Goal: Transaction & Acquisition: Book appointment/travel/reservation

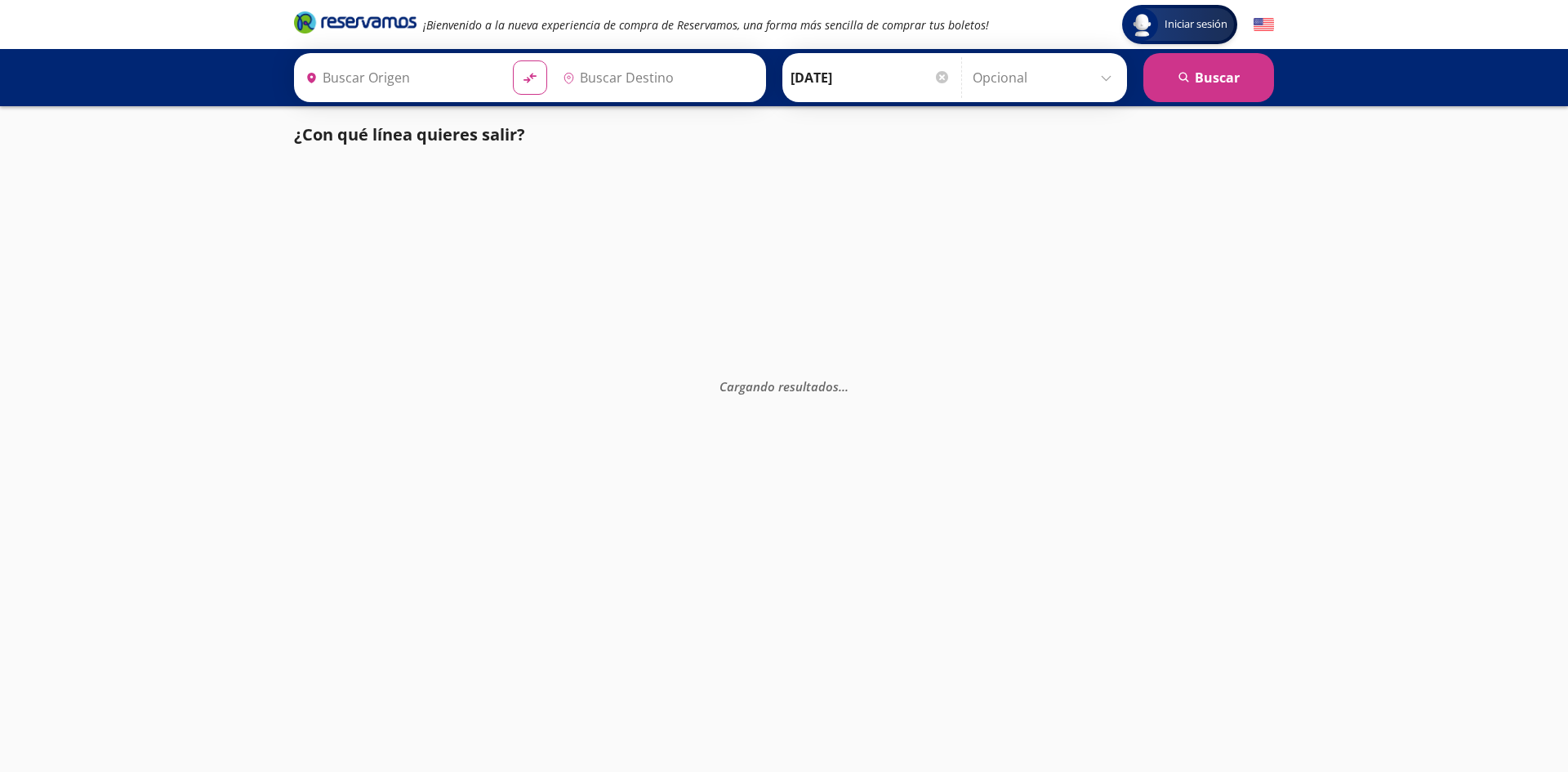
type input "[GEOGRAPHIC_DATA], [GEOGRAPHIC_DATA]"
type input "[GEOGRAPHIC_DATA][PERSON_NAME], [GEOGRAPHIC_DATA]"
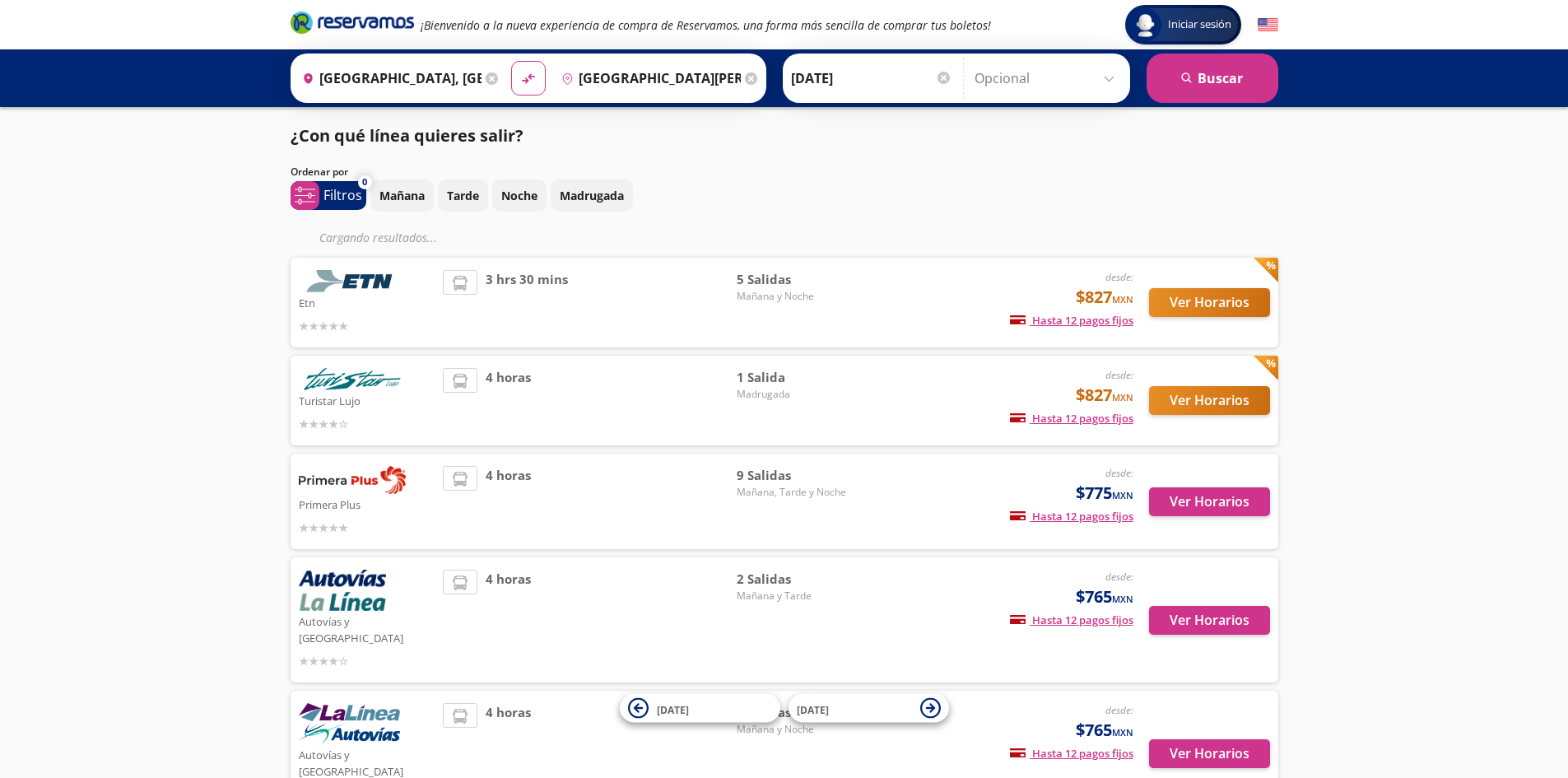
click at [1061, 288] on div "desde: $827 MXN Hasta 12 pagos fijos Pagos fijos en compras mayores a $30 MXN, …" at bounding box center [997, 302] width 272 height 65
click at [1156, 296] on button "Ver Horarios" at bounding box center [1208, 302] width 121 height 28
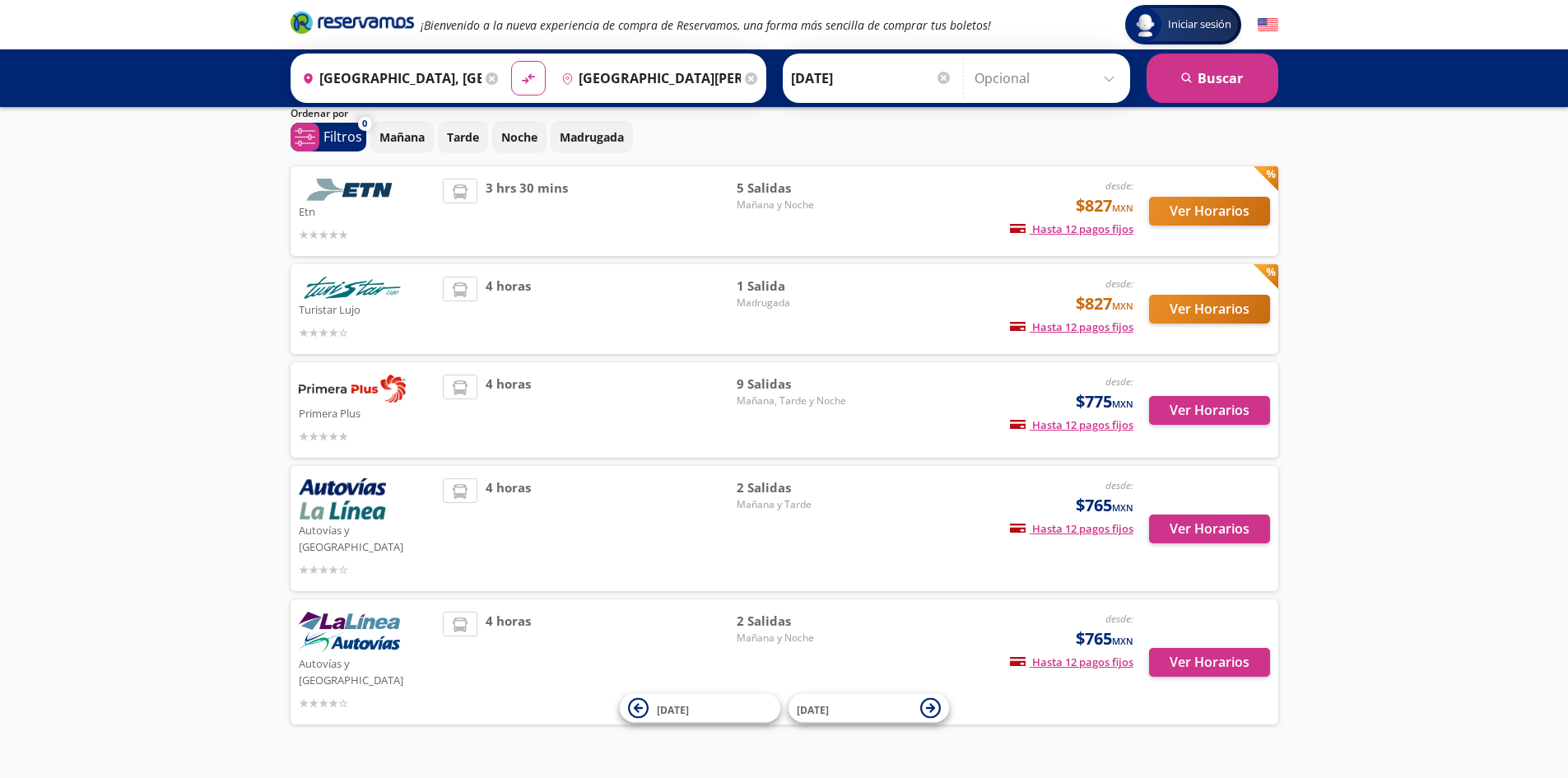
scroll to position [64, 0]
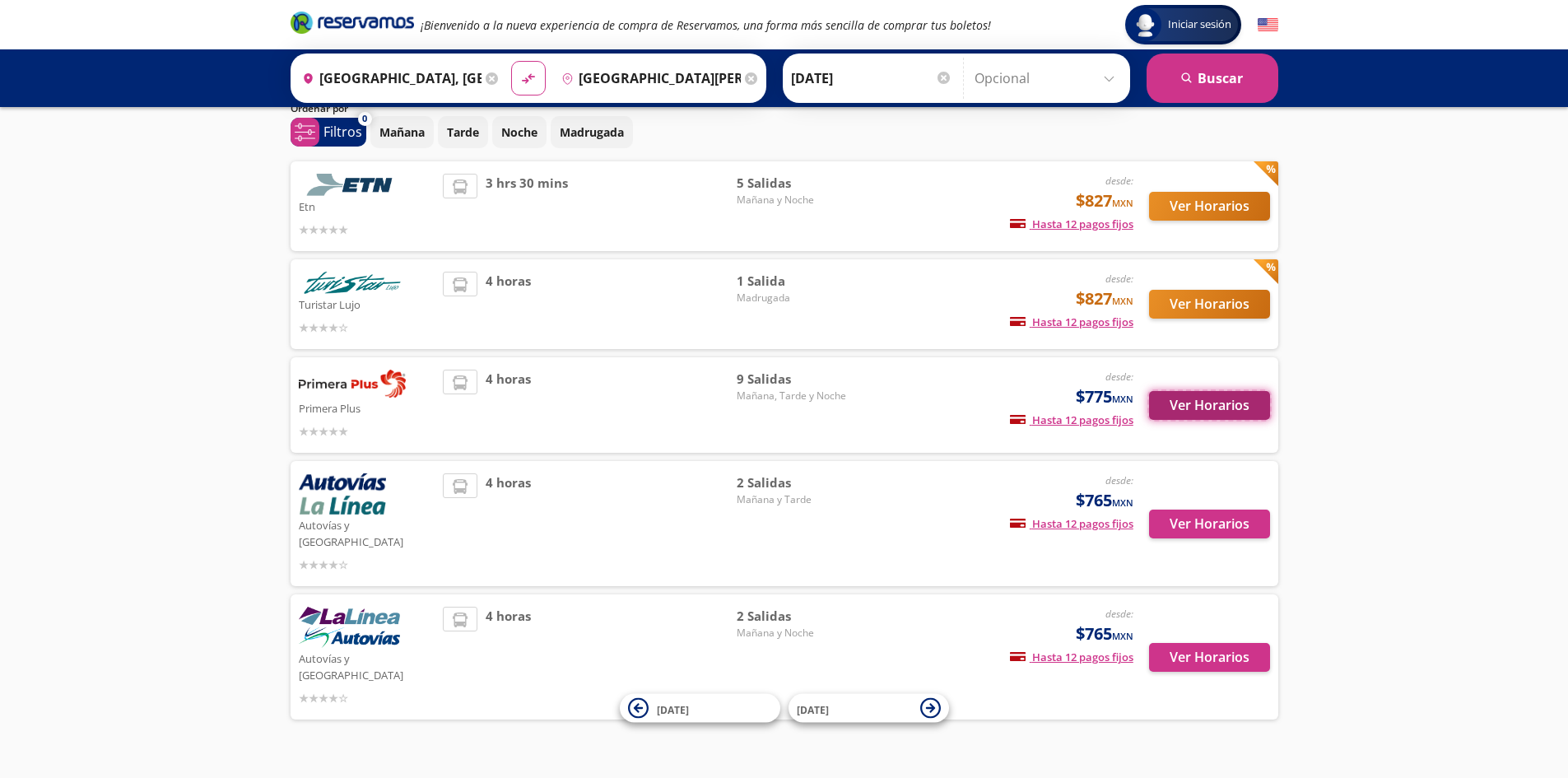
click at [1184, 412] on button "Ver Horarios" at bounding box center [1208, 405] width 121 height 28
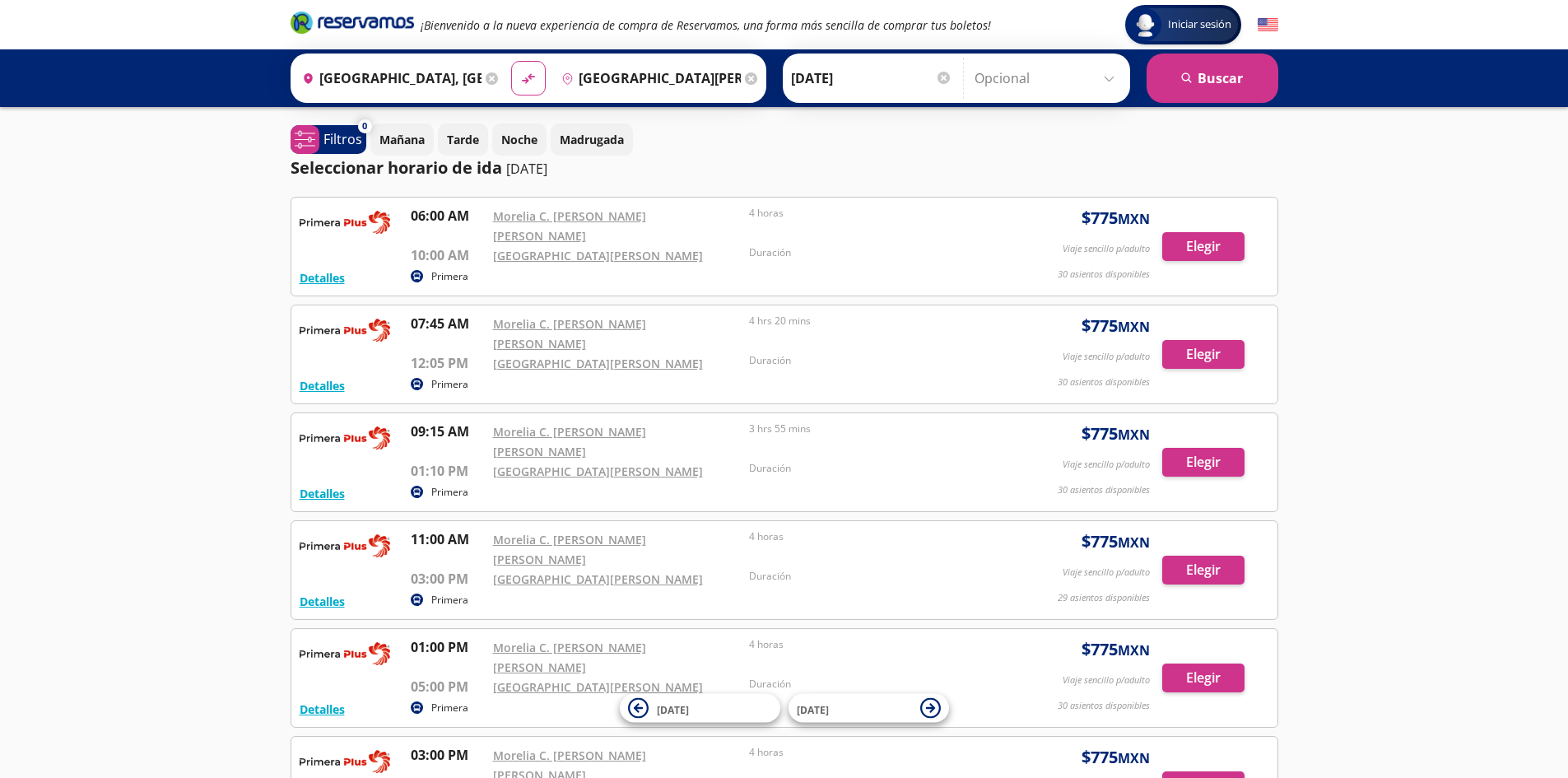
click at [197, 433] on div "Iniciar sesión Iniciar sesión ¡Bienvenido a la nueva experiencia de compra de R…" at bounding box center [784, 656] width 1568 height 1313
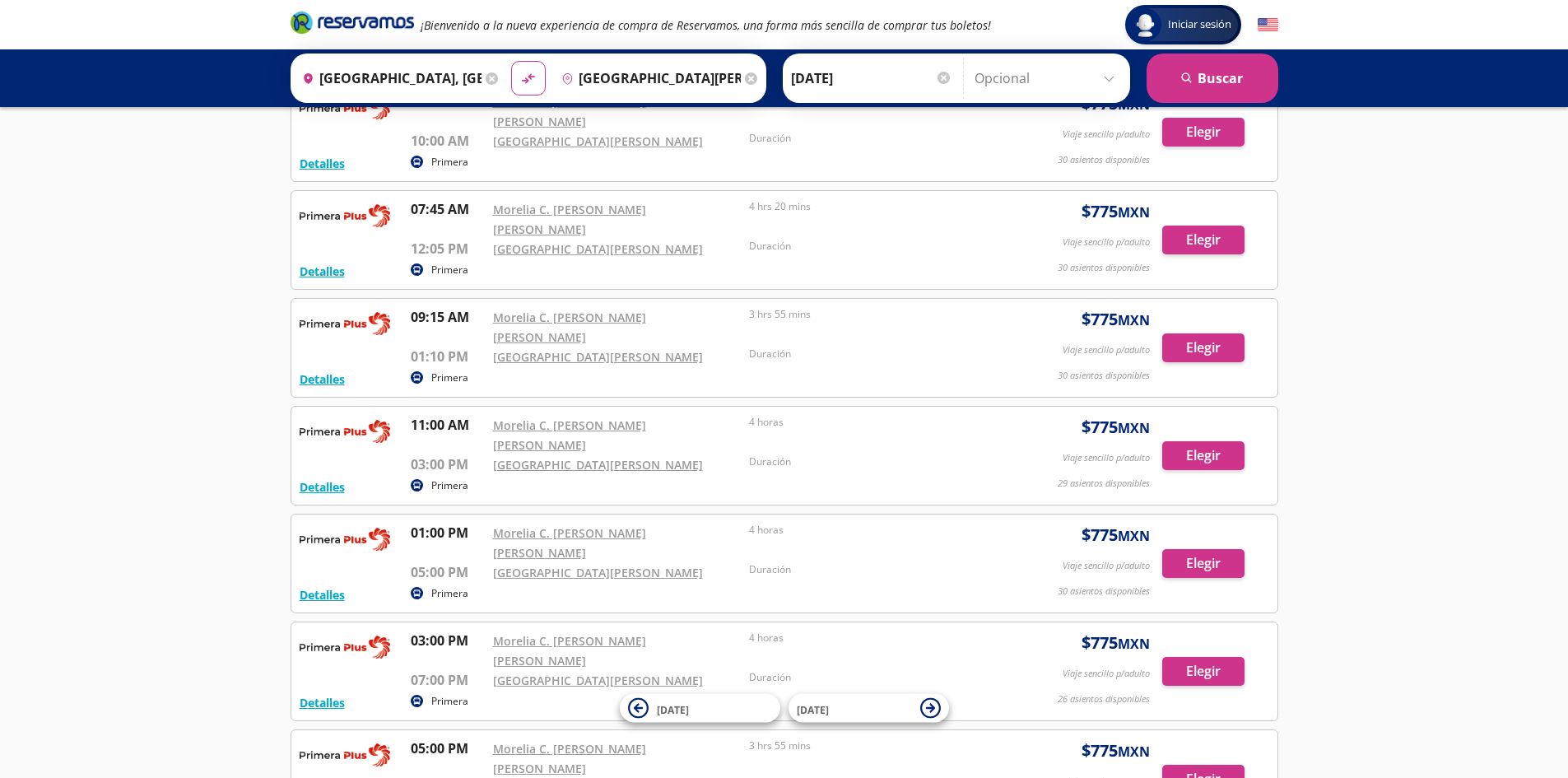
scroll to position [247, 0]
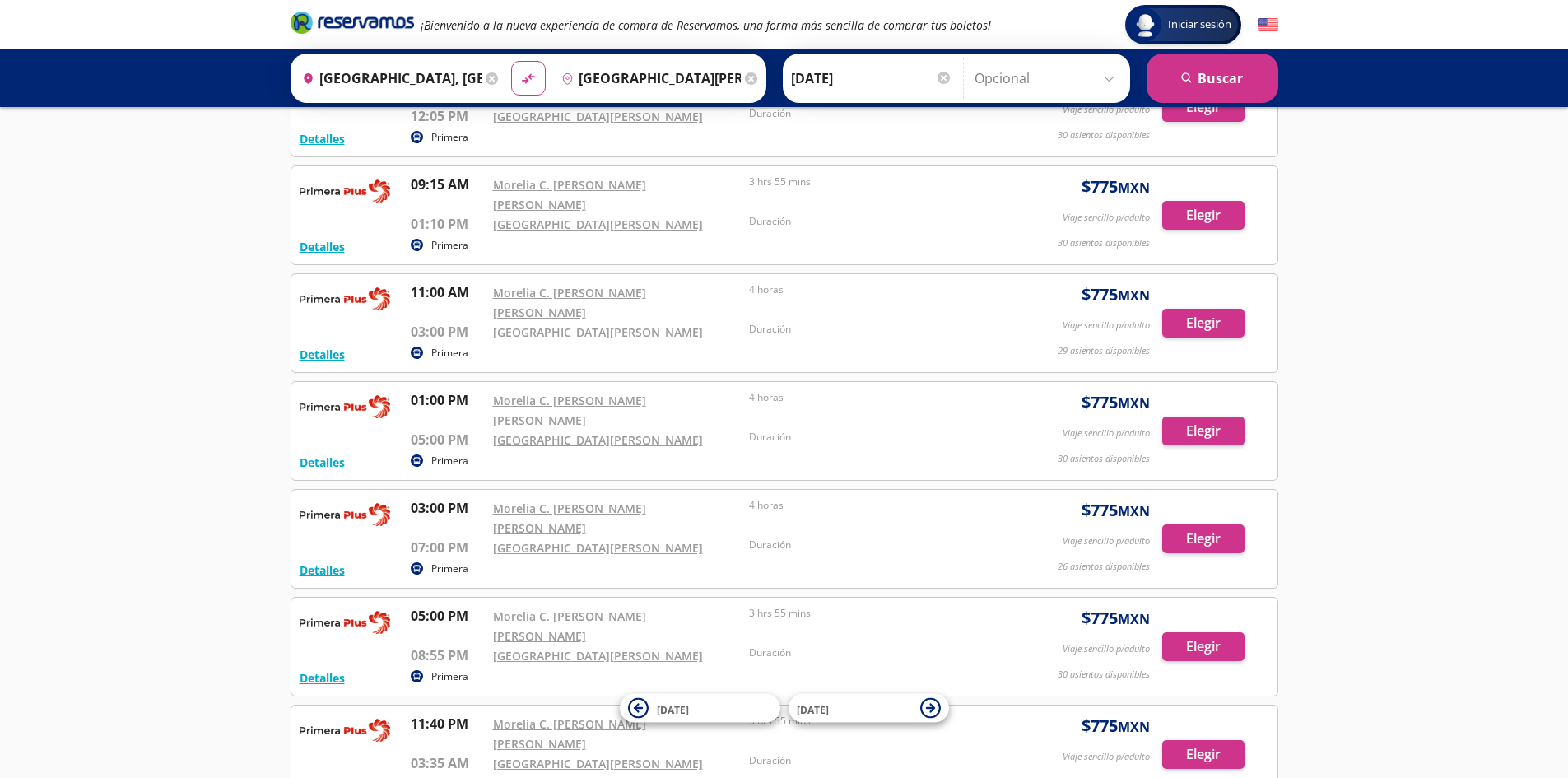
click at [220, 403] on div "Iniciar sesión Iniciar sesión ¡Bienvenido a la nueva experiencia de compra de R…" at bounding box center [784, 410] width 1568 height 1313
click at [221, 400] on div "Iniciar sesión Iniciar sesión ¡Bienvenido a la nueva experiencia de compra de R…" at bounding box center [784, 410] width 1568 height 1313
click at [92, 444] on div "Iniciar sesión Iniciar sesión ¡Bienvenido a la nueva experiencia de compra de R…" at bounding box center [784, 410] width 1568 height 1313
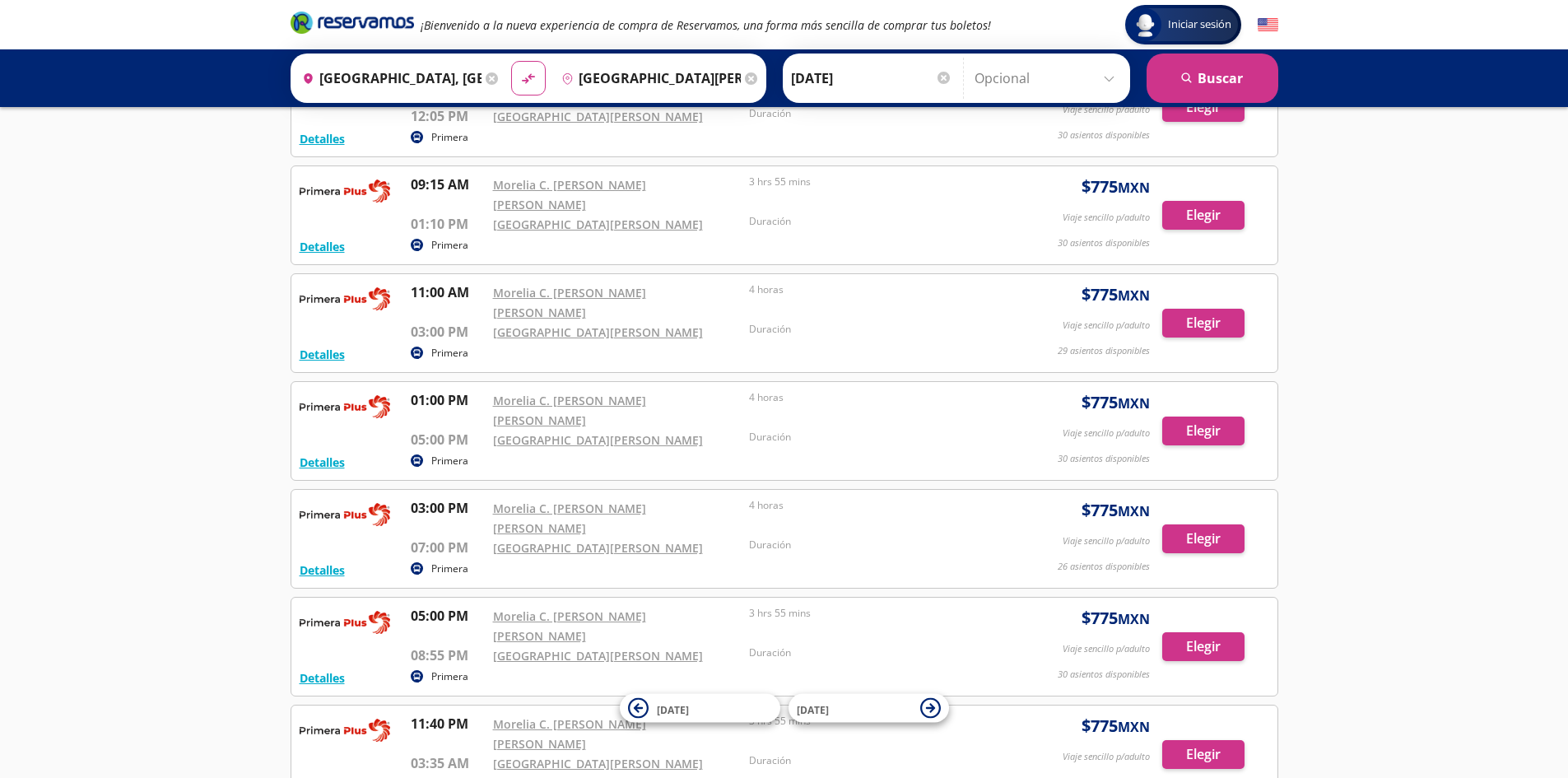
click at [65, 492] on div "Iniciar sesión Iniciar sesión ¡Bienvenido a la nueva experiencia de compra de R…" at bounding box center [784, 410] width 1568 height 1313
click at [152, 459] on div "Iniciar sesión Iniciar sesión ¡Bienvenido a la nueva experiencia de compra de R…" at bounding box center [784, 410] width 1568 height 1313
click at [152, 306] on div "Iniciar sesión Iniciar sesión ¡Bienvenido a la nueva experiencia de compra de R…" at bounding box center [784, 410] width 1568 height 1313
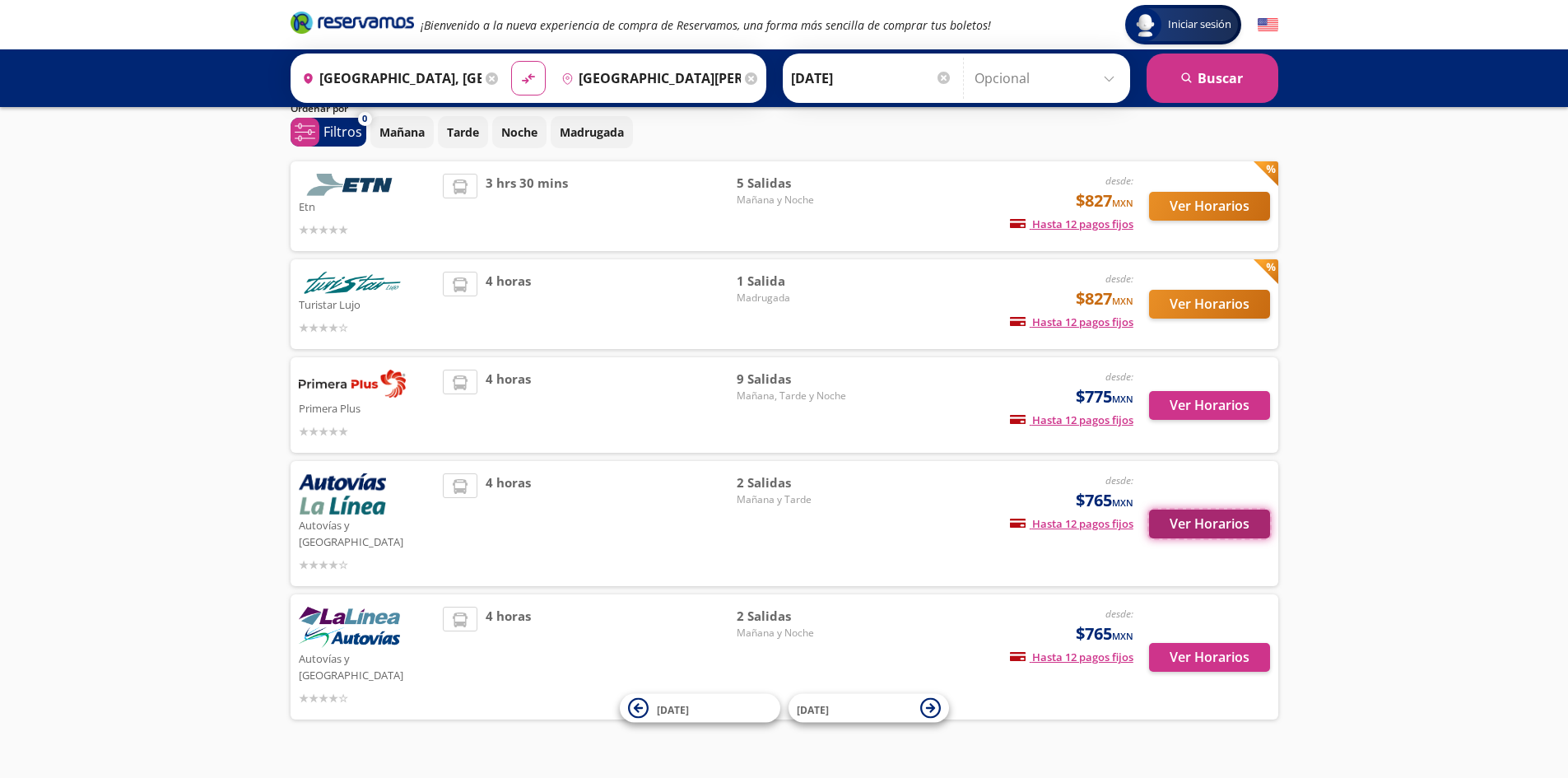
click at [1190, 515] on button "Ver Horarios" at bounding box center [1208, 523] width 121 height 28
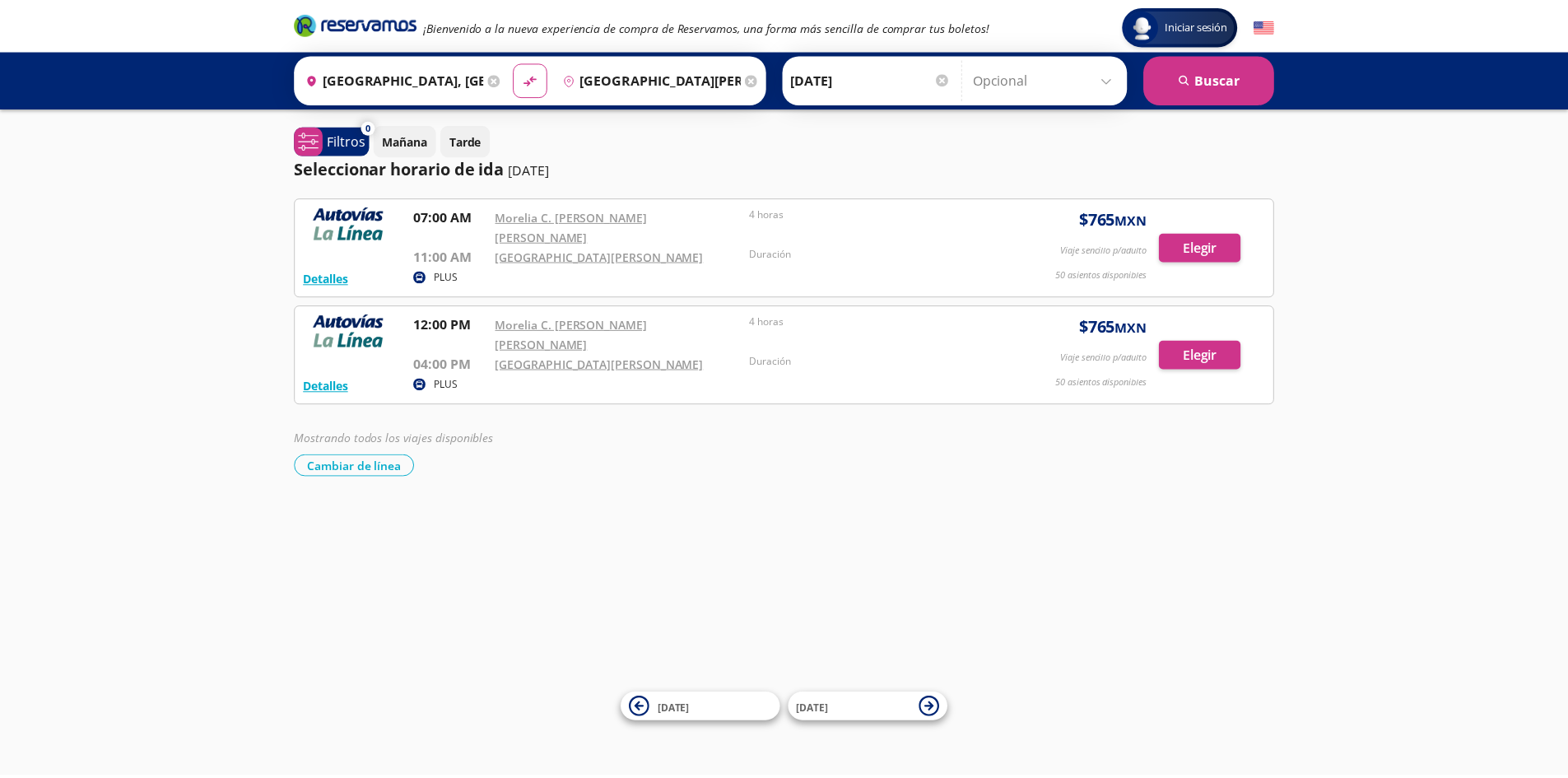
scroll to position [64, 0]
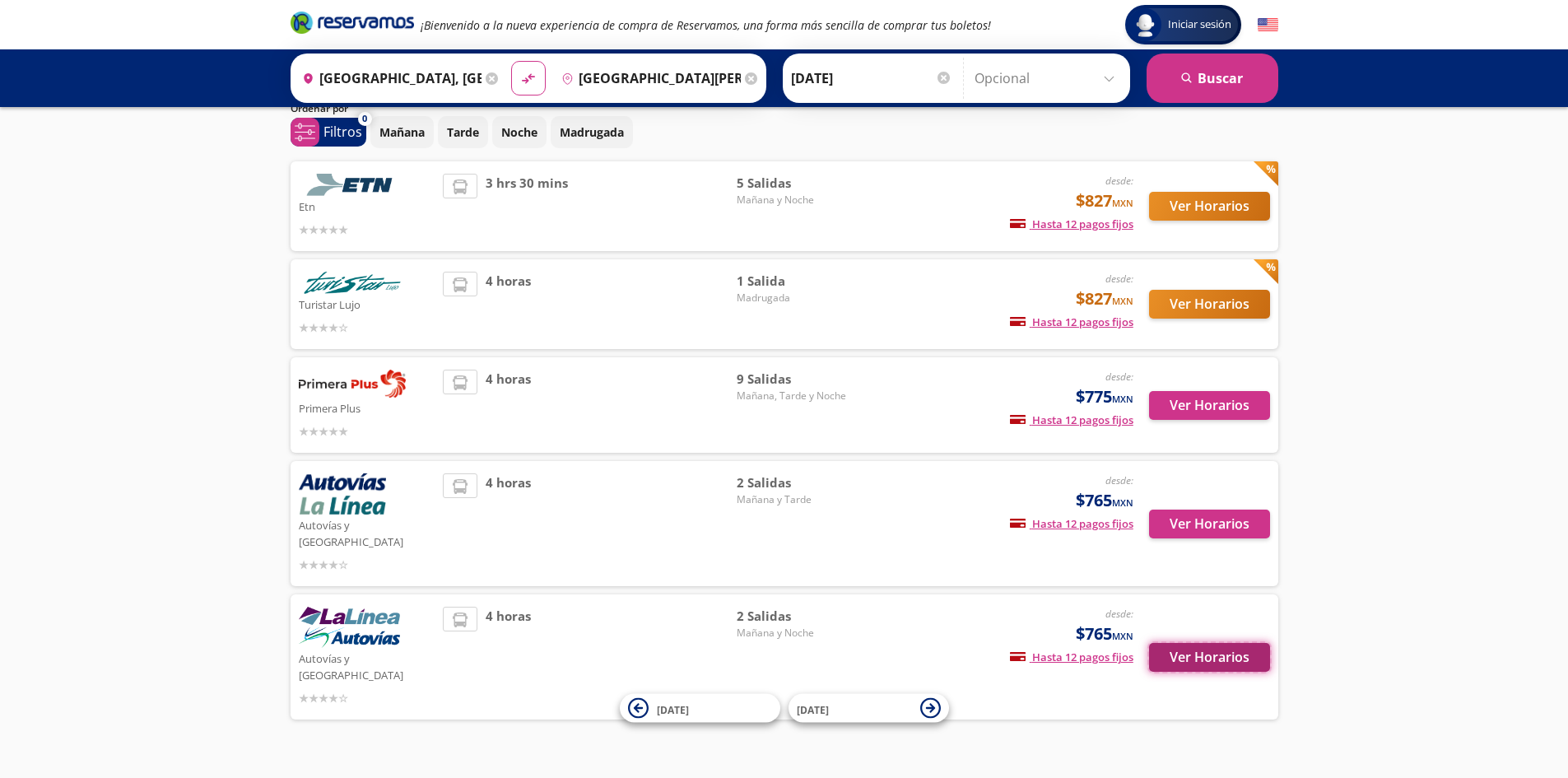
click at [1197, 643] on button "Ver Horarios" at bounding box center [1208, 656] width 121 height 28
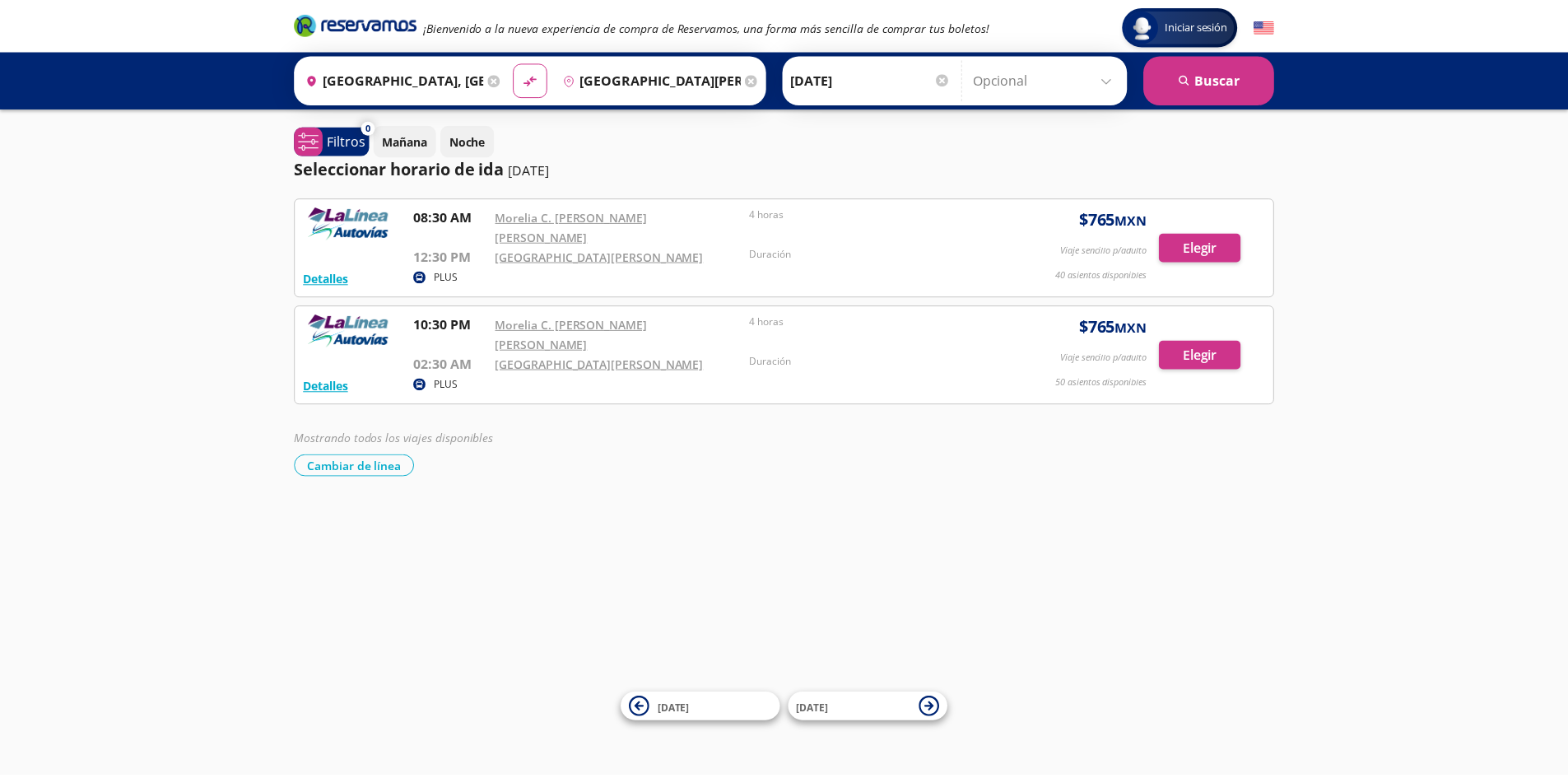
scroll to position [64, 0]
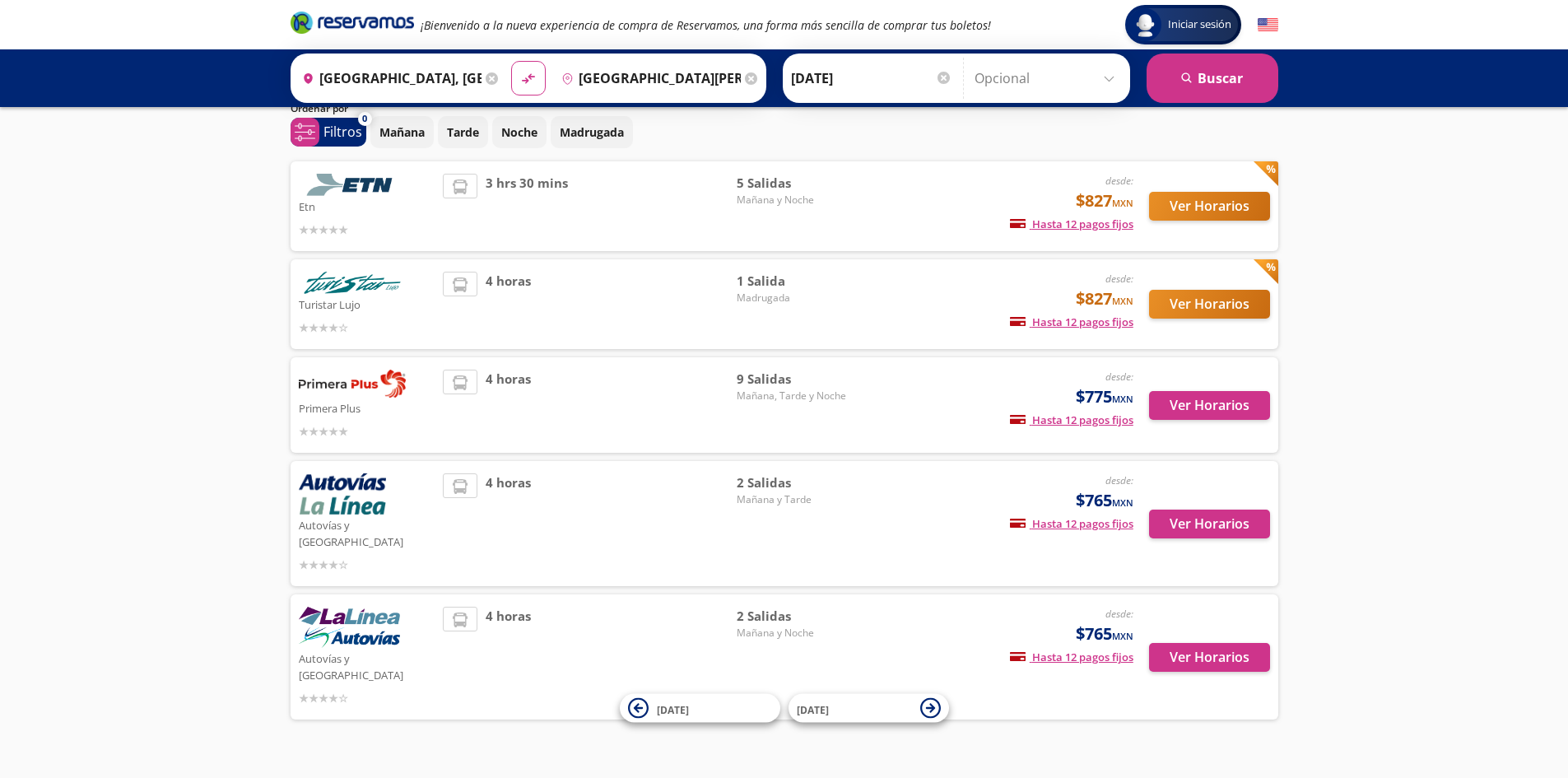
click at [8, 383] on div "Iniciar sesión Iniciar sesión ¡Bienvenido a la nueva experiencia de compra de R…" at bounding box center [784, 372] width 1568 height 873
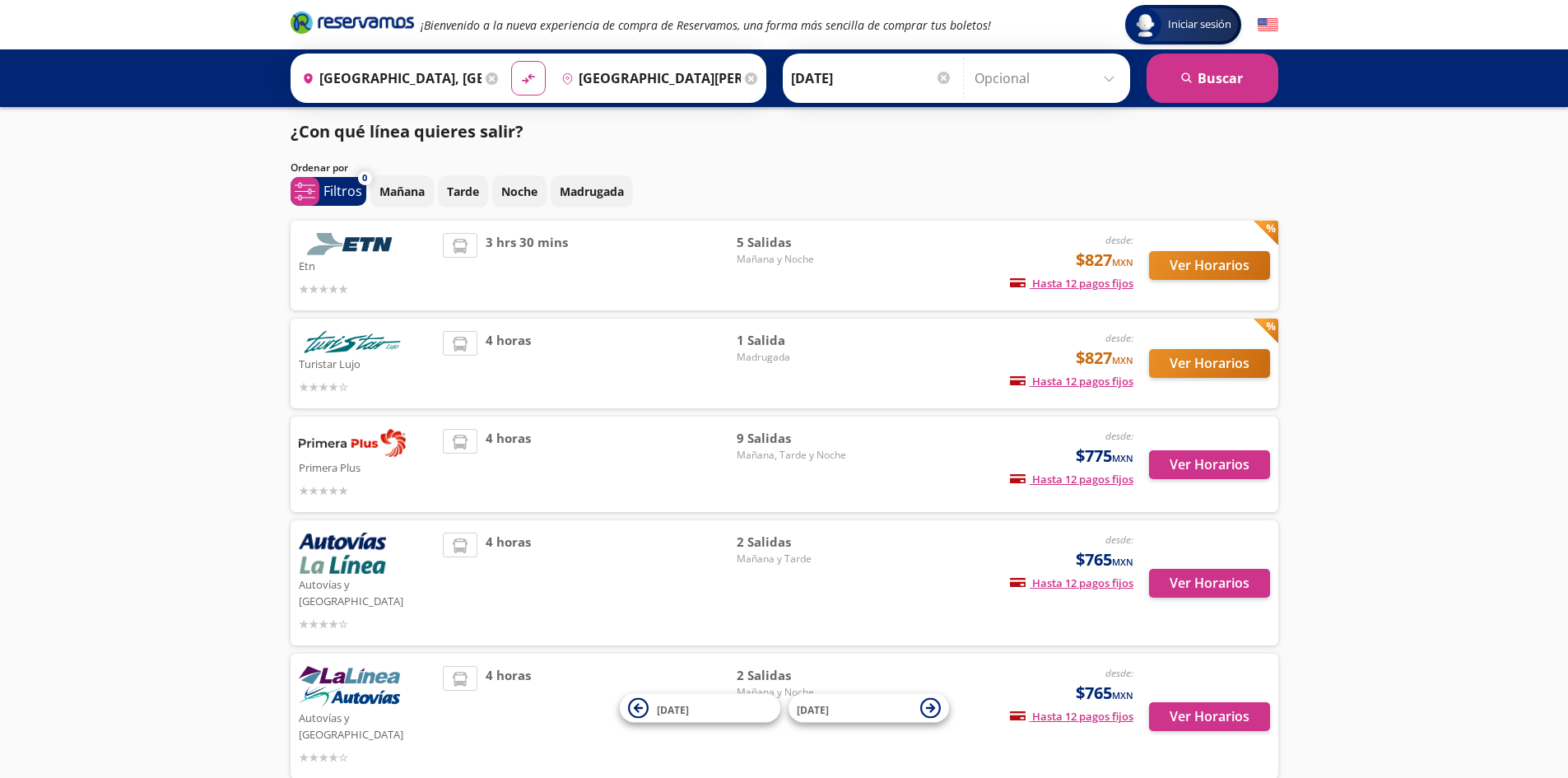
scroll to position [0, 0]
